Goal: Transaction & Acquisition: Obtain resource

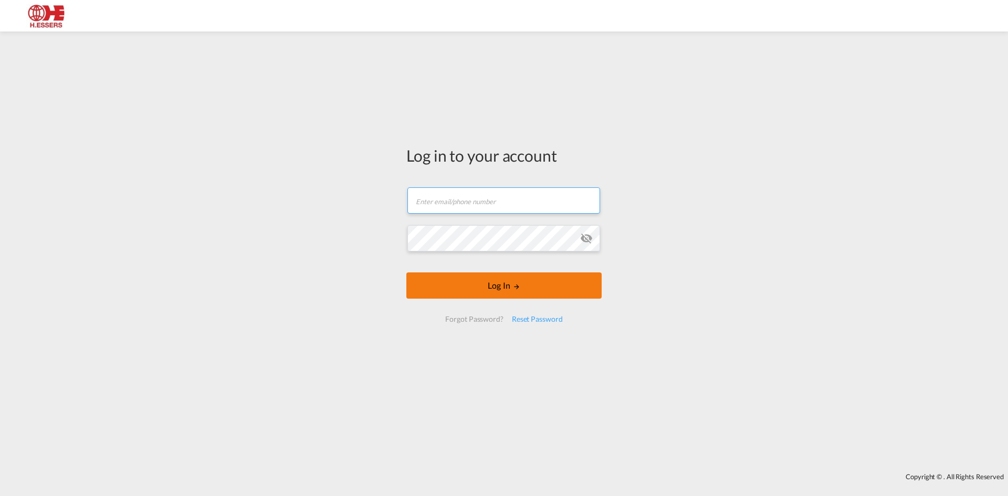
type input "[EMAIL_ADDRESS][DOMAIN_NAME]"
click at [452, 280] on button "Log In" at bounding box center [503, 286] width 195 height 26
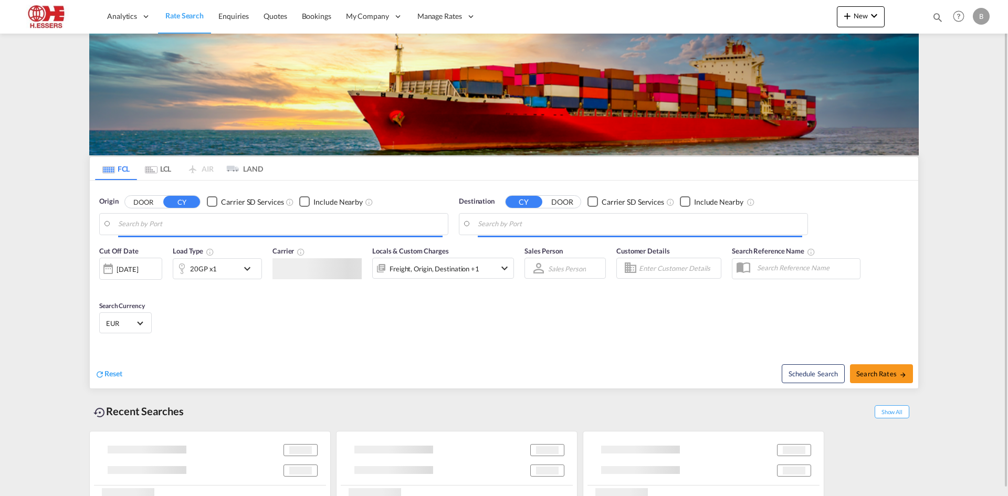
type input "[GEOGRAPHIC_DATA], BEANR"
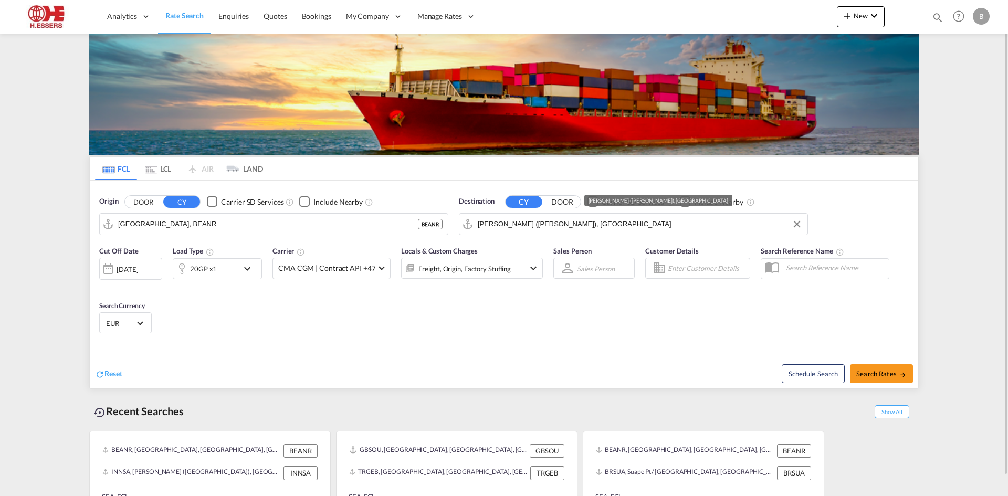
click at [549, 226] on input "[PERSON_NAME] ([PERSON_NAME]), [GEOGRAPHIC_DATA]" at bounding box center [640, 224] width 325 height 16
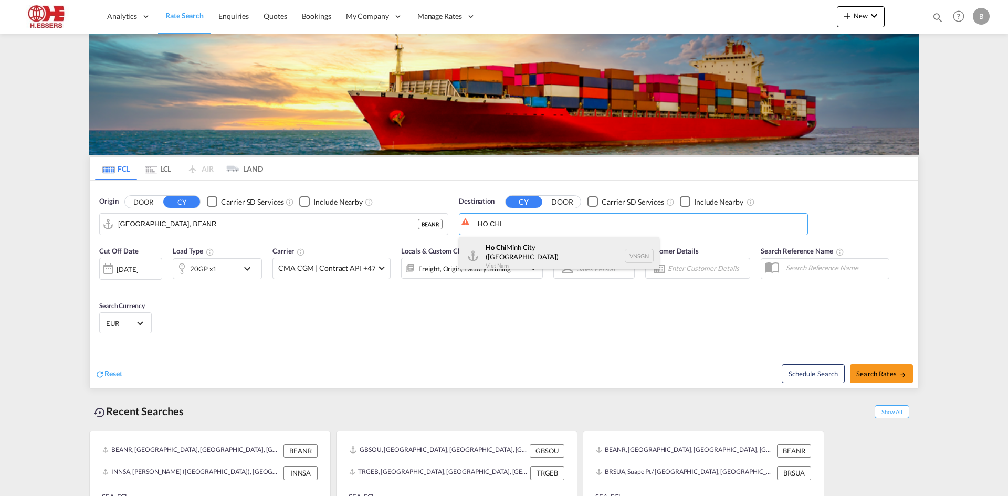
click at [515, 251] on div "[GEOGRAPHIC_DATA] ([GEOGRAPHIC_DATA]) [GEOGRAPHIC_DATA] VNSGN" at bounding box center [559, 256] width 200 height 38
type input "Ho Chi Minh City ([GEOGRAPHIC_DATA]), VNSGN"
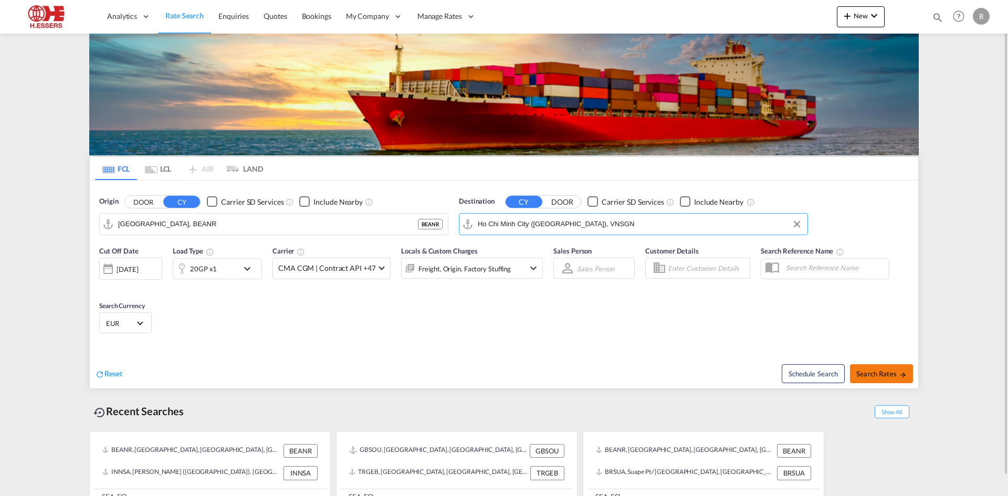
click at [893, 374] on span "Search Rates" at bounding box center [881, 374] width 50 height 8
type input "BEANR to VNSGN / [DATE]"
